Goal: Task Accomplishment & Management: Use online tool/utility

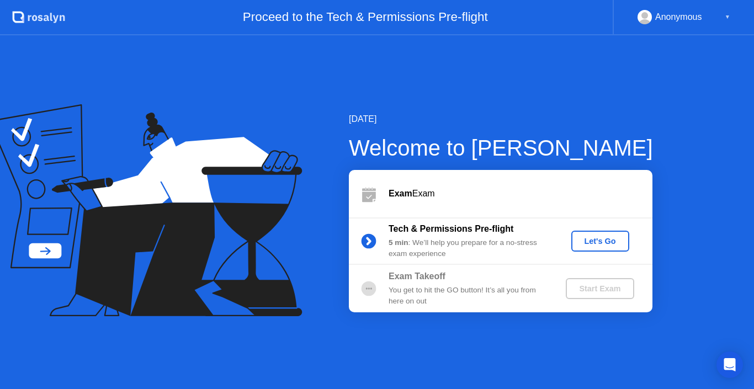
click at [597, 237] on div "Let's Go" at bounding box center [600, 241] width 49 height 9
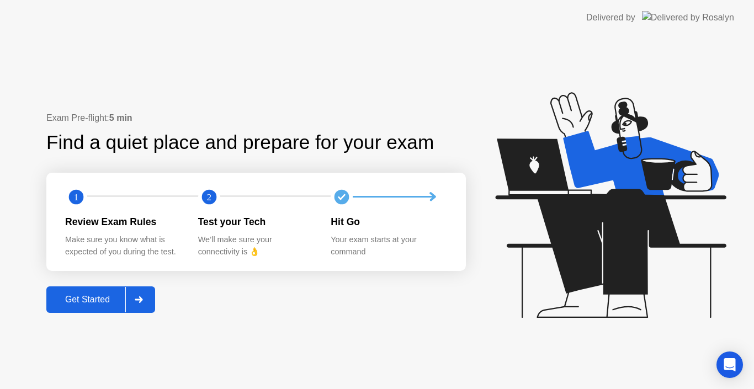
click at [88, 304] on div "Get Started" at bounding box center [88, 300] width 76 height 10
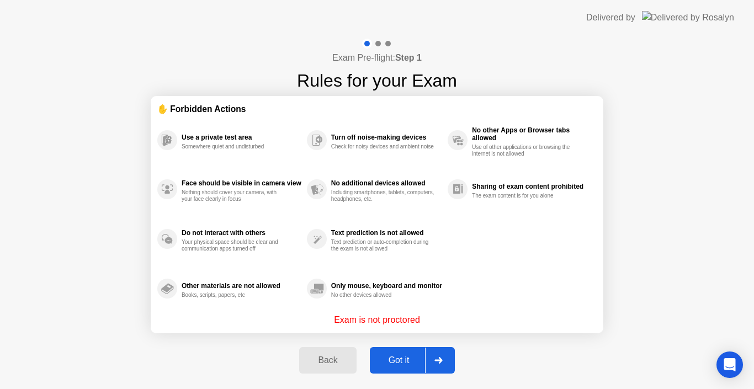
click at [403, 356] on div "Got it" at bounding box center [399, 361] width 52 height 10
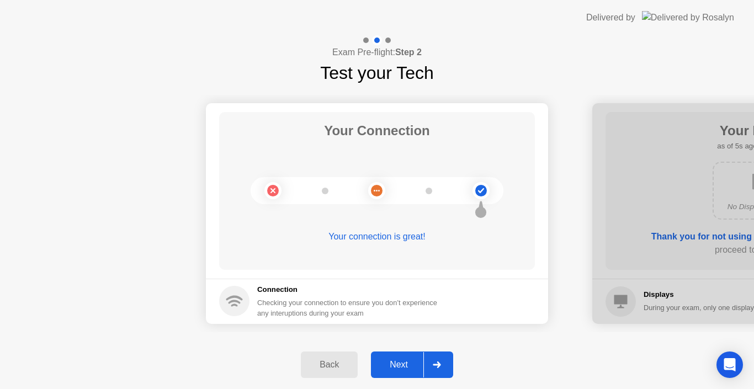
click at [407, 360] on div "Next" at bounding box center [398, 365] width 49 height 10
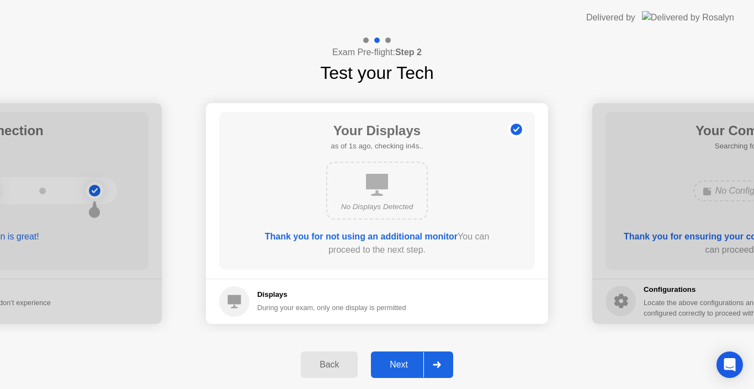
click at [407, 360] on div "Next" at bounding box center [398, 365] width 49 height 10
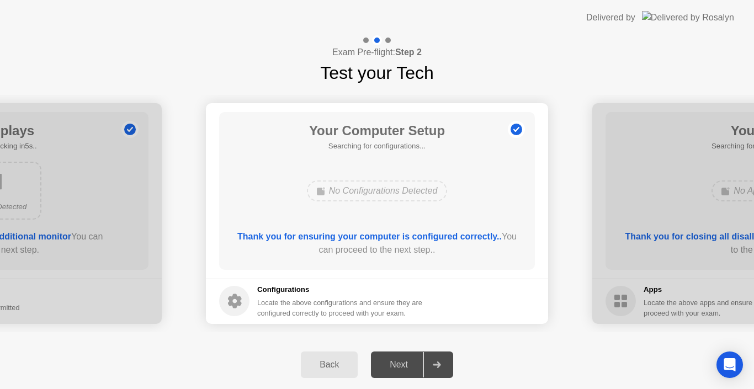
click at [412, 360] on div "Next" at bounding box center [398, 365] width 49 height 10
click at [405, 367] on div "Next" at bounding box center [398, 365] width 49 height 10
click at [317, 366] on div "Back" at bounding box center [329, 365] width 50 height 10
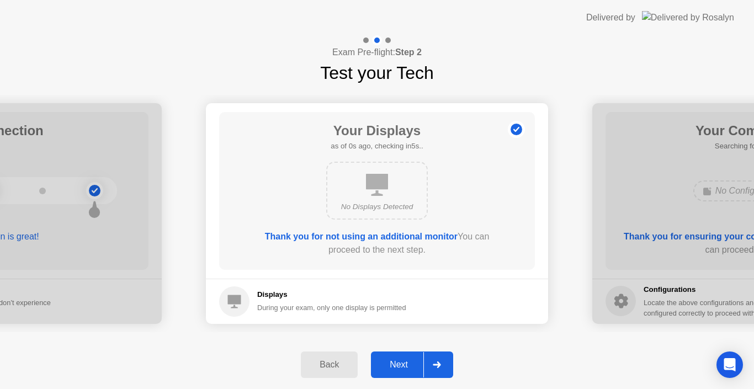
click at [382, 365] on div "Next" at bounding box center [398, 365] width 49 height 10
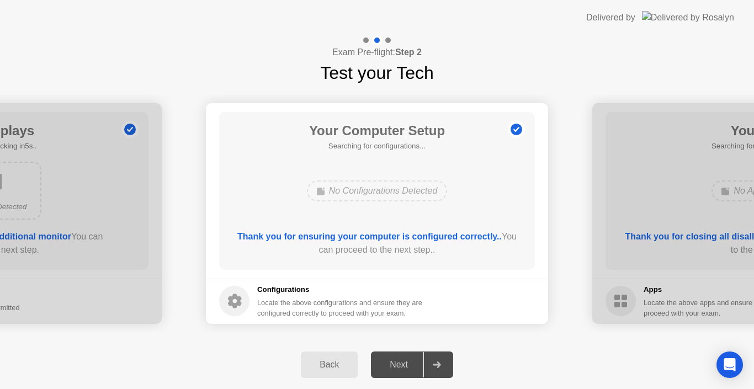
click at [408, 360] on div "Next" at bounding box center [398, 365] width 49 height 10
click at [346, 365] on div "Back" at bounding box center [329, 365] width 50 height 10
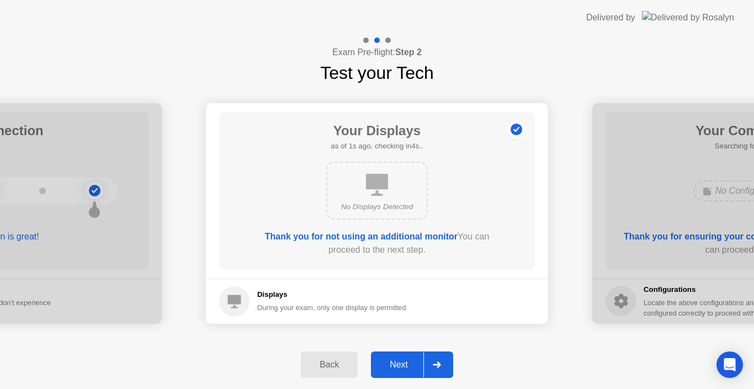
click at [396, 370] on div "Next" at bounding box center [398, 365] width 49 height 10
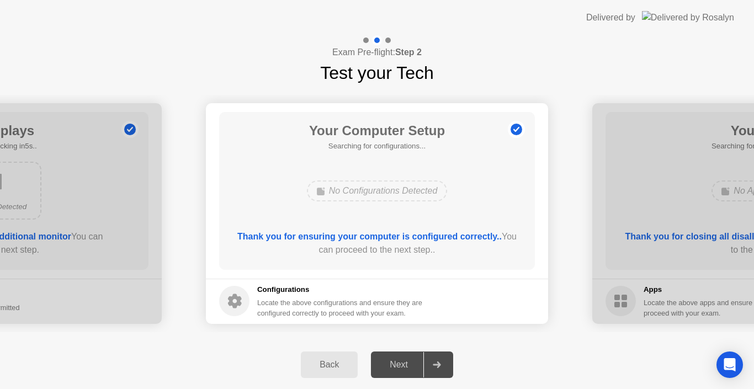
click at [326, 360] on div "Back" at bounding box center [329, 365] width 50 height 10
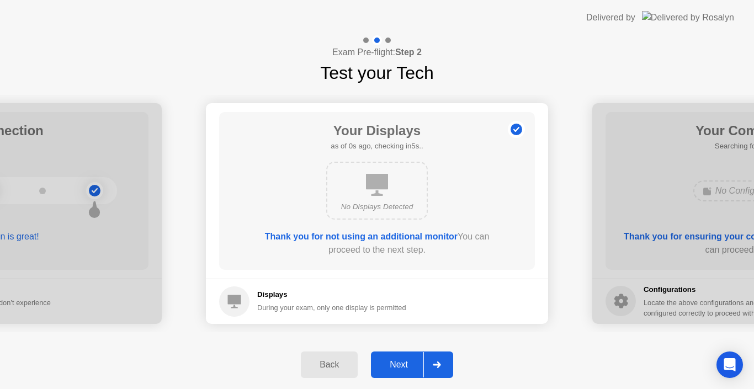
click at [392, 365] on div "Next" at bounding box center [398, 365] width 49 height 10
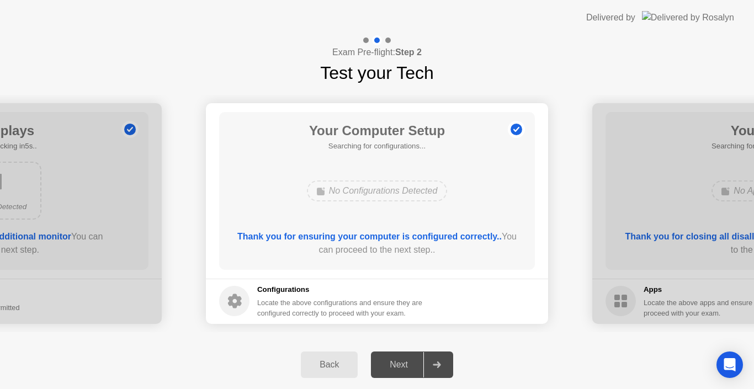
click at [392, 365] on div "Next" at bounding box center [398, 365] width 49 height 10
click at [437, 362] on icon at bounding box center [437, 365] width 8 height 7
click at [400, 365] on div "Next" at bounding box center [398, 365] width 49 height 10
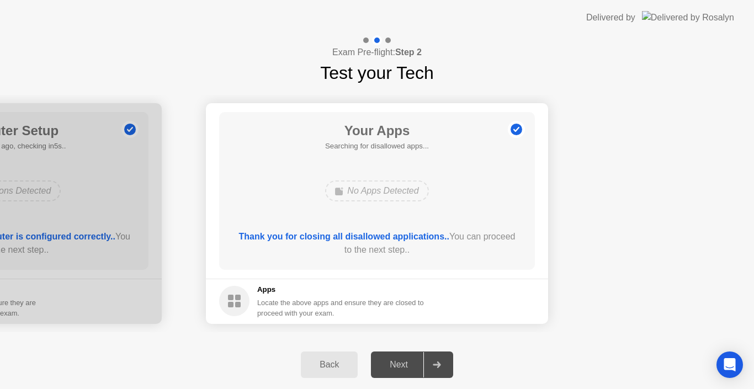
click at [327, 364] on div "Back" at bounding box center [329, 365] width 50 height 10
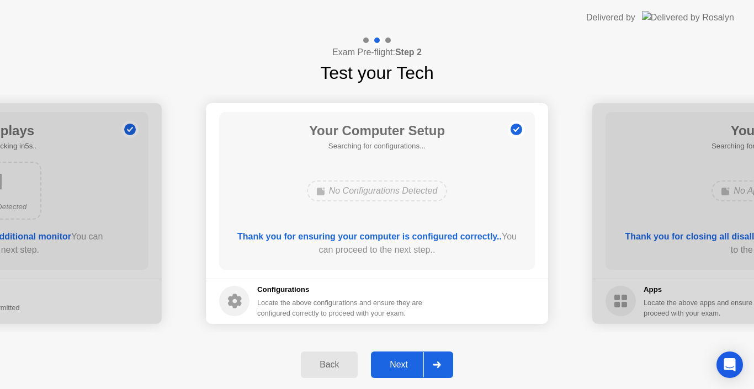
click at [407, 360] on div "Next" at bounding box center [398, 365] width 49 height 10
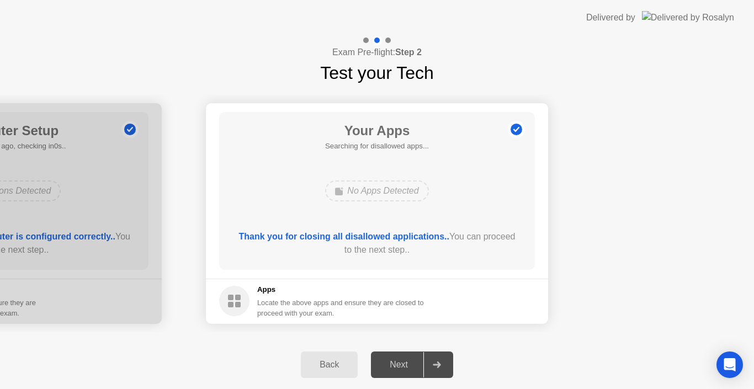
click at [326, 374] on button "Back" at bounding box center [329, 365] width 57 height 26
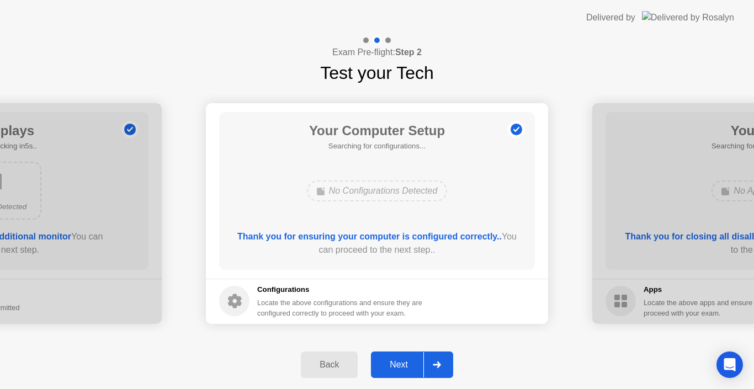
click at [394, 367] on div "Next" at bounding box center [398, 365] width 49 height 10
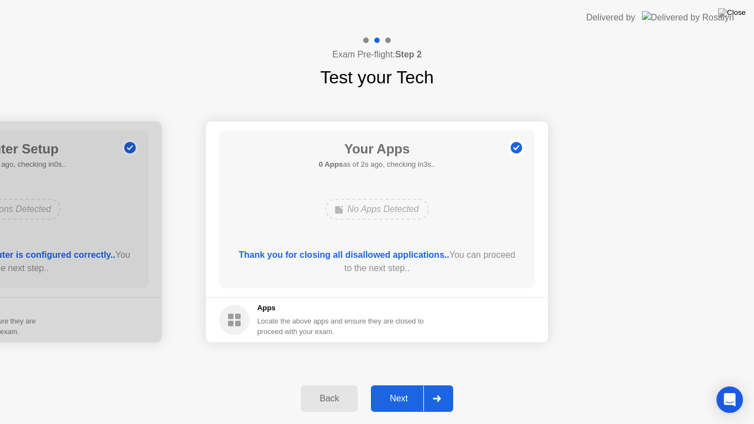
click at [394, 389] on button "Next" at bounding box center [412, 398] width 82 height 26
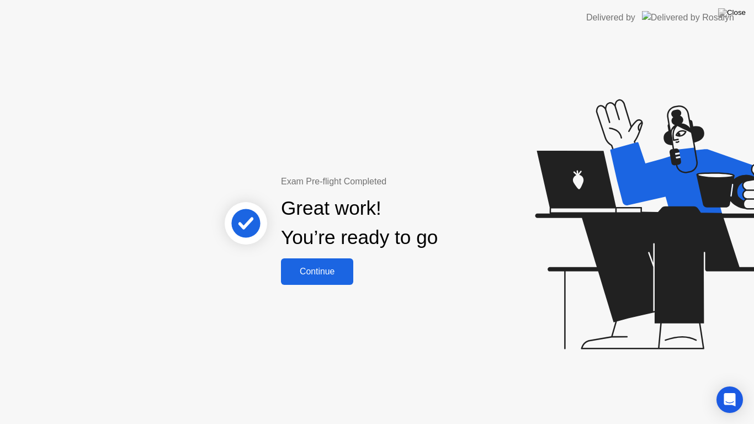
click at [298, 267] on div "Continue" at bounding box center [317, 272] width 66 height 10
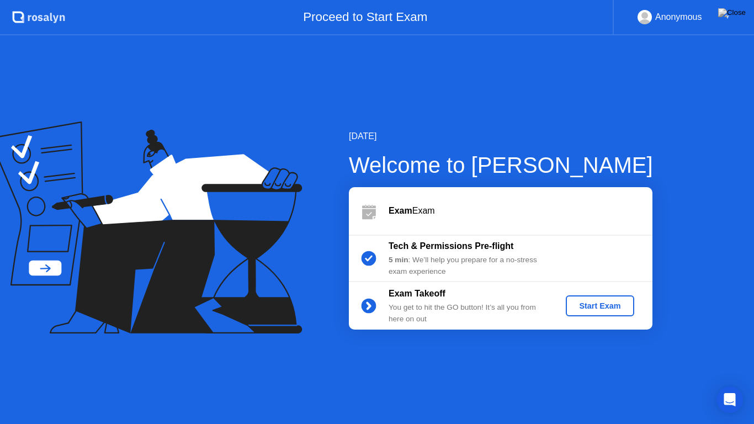
click at [588, 304] on div "Start Exam" at bounding box center [599, 305] width 59 height 9
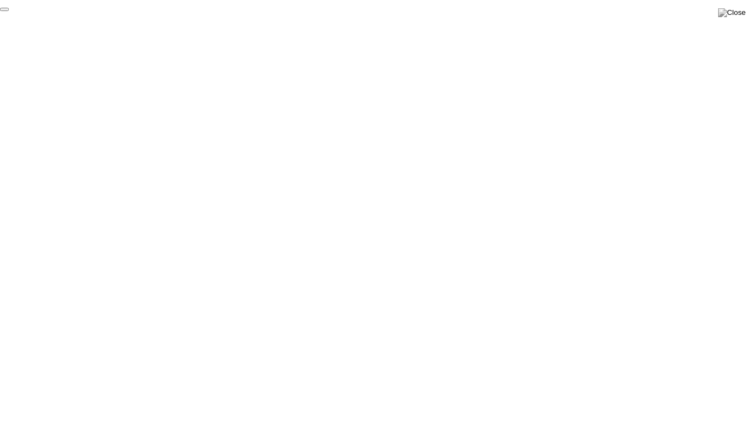
click div "End Proctoring Session"
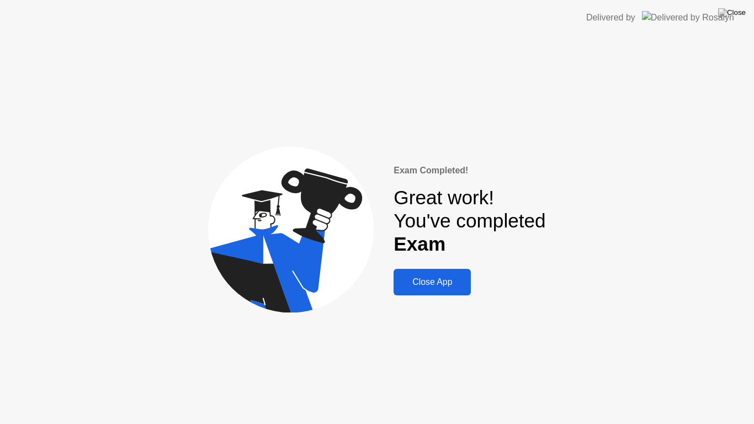
click at [453, 277] on div "Close App" at bounding box center [432, 282] width 71 height 10
